Goal: Task Accomplishment & Management: Manage account settings

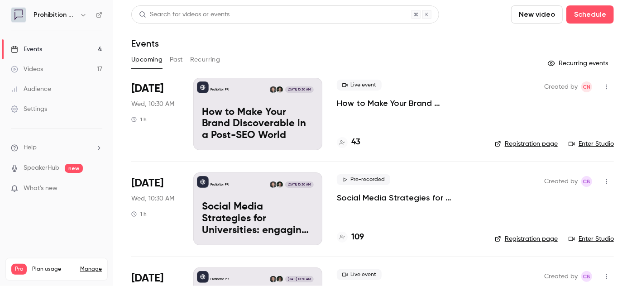
scroll to position [82, 0]
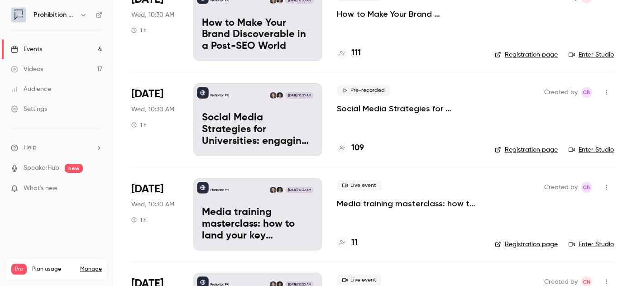
scroll to position [41, 0]
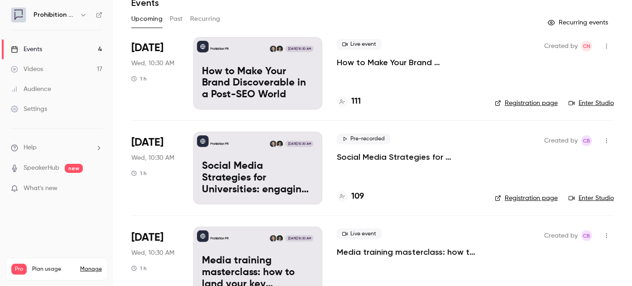
click at [367, 62] on p "How to Make Your Brand Discoverable in a Post-SEO World" at bounding box center [409, 62] width 144 height 11
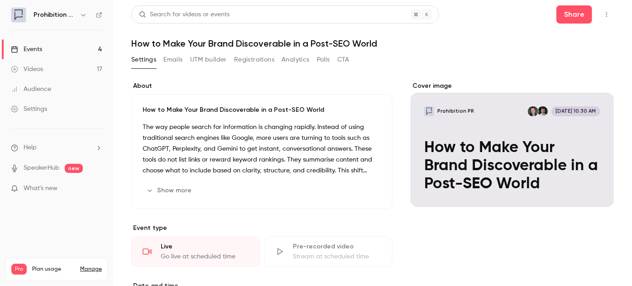
click at [173, 60] on button "Emails" at bounding box center [172, 60] width 19 height 14
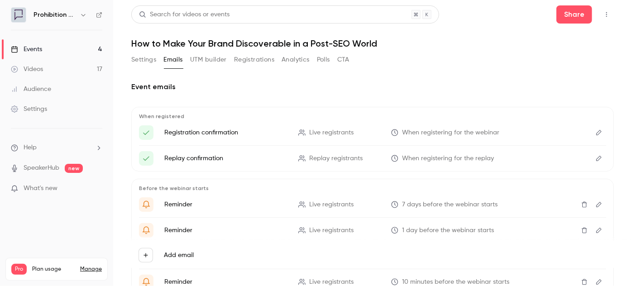
click at [218, 60] on button "UTM builder" at bounding box center [208, 60] width 37 height 14
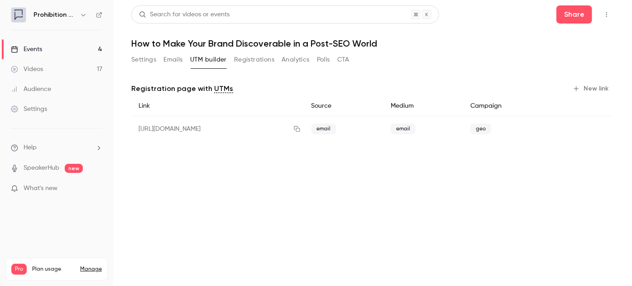
click at [250, 59] on button "Registrations" at bounding box center [254, 60] width 40 height 14
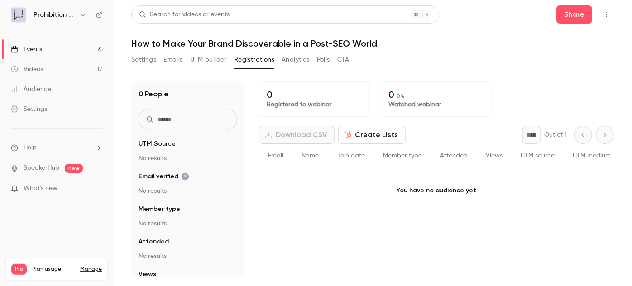
click at [388, 131] on button "Create Lists" at bounding box center [371, 135] width 67 height 18
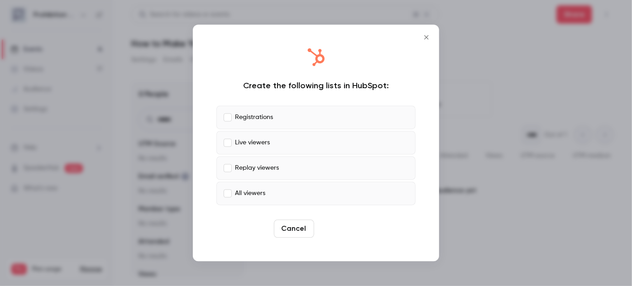
click at [337, 227] on button "Create" at bounding box center [338, 229] width 41 height 18
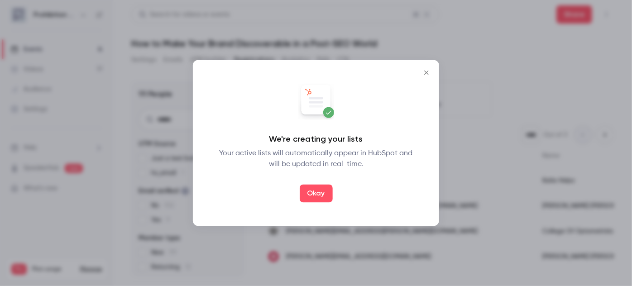
click at [428, 71] on icon "Close" at bounding box center [426, 72] width 11 height 7
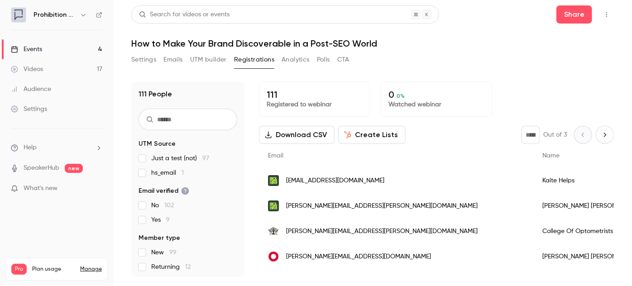
click at [143, 58] on button "Settings" at bounding box center [143, 60] width 25 height 14
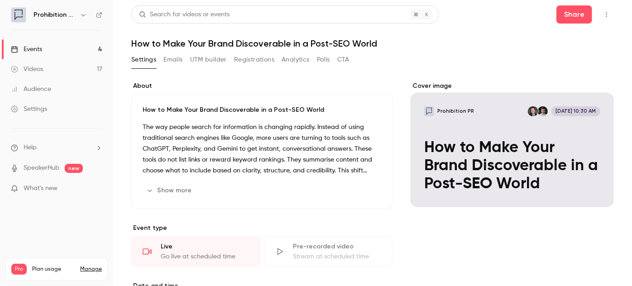
click at [163, 61] on div "Settings Emails UTM builder Registrations Analytics Polls CTA" at bounding box center [240, 60] width 218 height 14
click at [166, 61] on button "Emails" at bounding box center [172, 60] width 19 height 14
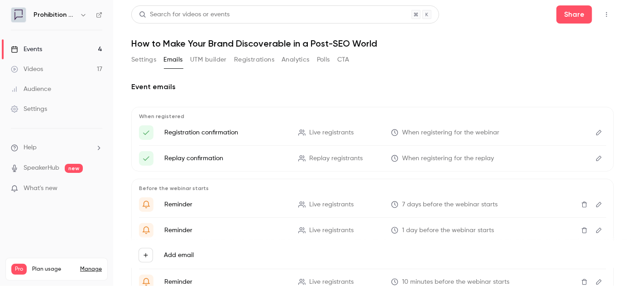
click at [48, 65] on link "Videos 17" at bounding box center [56, 69] width 113 height 20
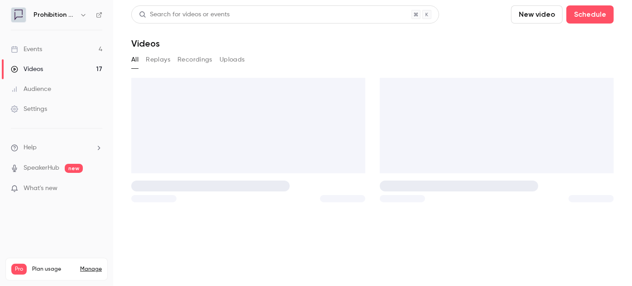
click at [58, 50] on link "Events 4" at bounding box center [56, 49] width 113 height 20
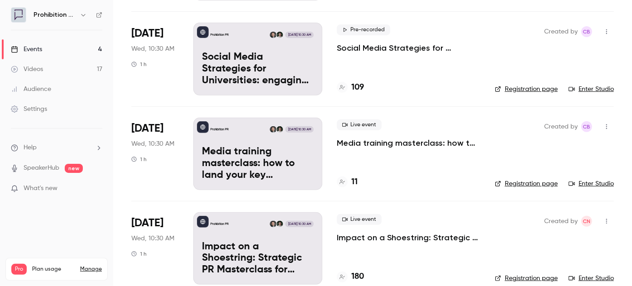
scroll to position [164, 0]
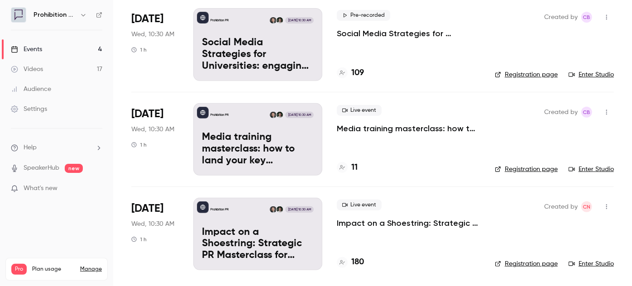
click at [43, 68] on link "Videos 17" at bounding box center [56, 69] width 113 height 20
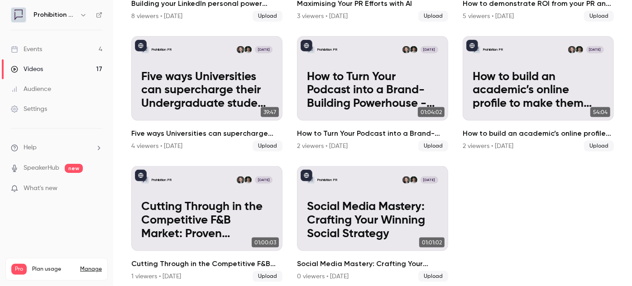
scroll to position [556, 0]
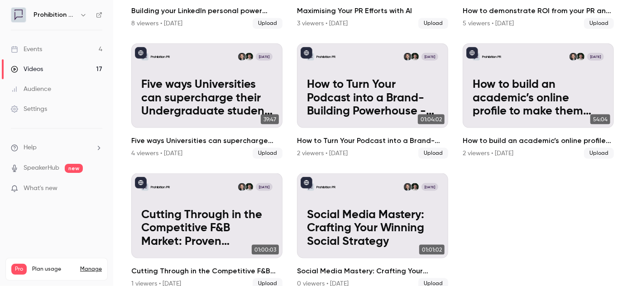
click at [93, 266] on link "Manage" at bounding box center [91, 269] width 22 height 7
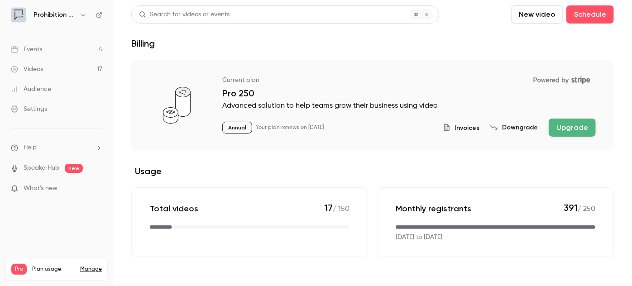
click at [566, 131] on button "Upgrade" at bounding box center [572, 128] width 47 height 18
click at [341, 208] on p "17 / 150" at bounding box center [336, 208] width 25 height 12
click at [89, 266] on link "Manage" at bounding box center [91, 269] width 22 height 7
click at [91, 266] on link "Manage" at bounding box center [91, 269] width 22 height 7
click at [569, 135] on button "Upgrade" at bounding box center [572, 128] width 47 height 18
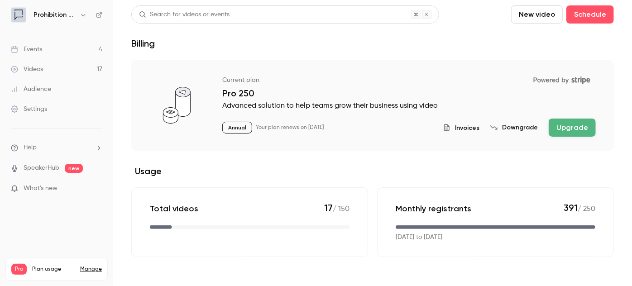
click at [571, 124] on button "Upgrade" at bounding box center [572, 128] width 47 height 18
click at [570, 127] on button "Upgrade" at bounding box center [572, 128] width 47 height 18
click at [38, 107] on div "Settings" at bounding box center [29, 109] width 36 height 9
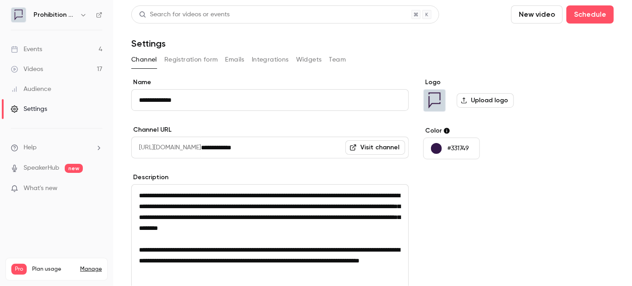
scroll to position [126, 0]
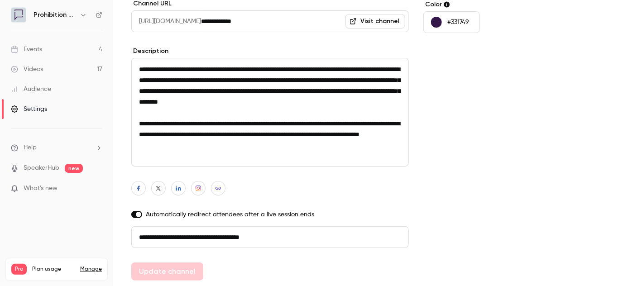
click at [46, 143] on li "Help" at bounding box center [56, 148] width 91 height 10
click at [46, 114] on div at bounding box center [316, 143] width 632 height 286
click at [44, 110] on div "Settings" at bounding box center [29, 109] width 36 height 9
click at [95, 266] on link "Manage" at bounding box center [91, 269] width 22 height 7
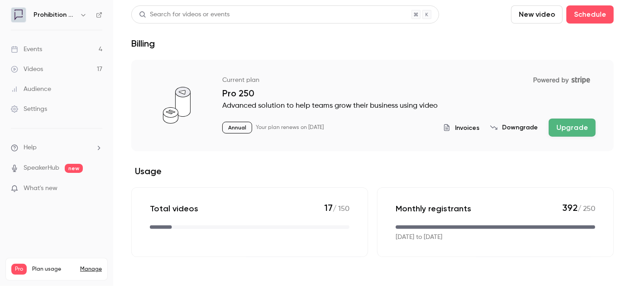
click at [227, 122] on p "Annual" at bounding box center [237, 128] width 30 height 12
click at [241, 135] on div "Annual Your plan renews on March 3rd, 2026 Invoices Downgrade Upgrade" at bounding box center [408, 128] width 373 height 18
click at [316, 197] on div "Total videos 17 / 150" at bounding box center [249, 222] width 237 height 70
drag, startPoint x: 578, startPoint y: 206, endPoint x: 570, endPoint y: 211, distance: 9.1
click at [577, 206] on p "392 / 250" at bounding box center [578, 208] width 33 height 12
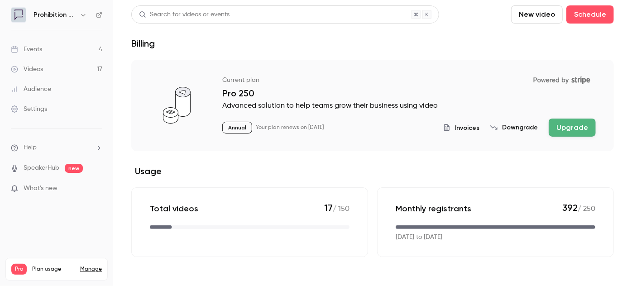
click at [498, 221] on div "Monthly registrants 392 / 250 Aug 3, 2025 to Sep 3, 2025" at bounding box center [495, 222] width 237 height 70
click at [85, 266] on link "Manage" at bounding box center [91, 269] width 22 height 7
click at [466, 126] on span "Invoices" at bounding box center [467, 128] width 24 height 10
